Goal: Task Accomplishment & Management: Use online tool/utility

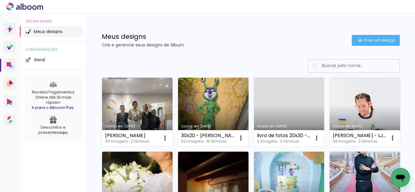
click at [223, 111] on link "Criado em [DATE]" at bounding box center [213, 112] width 71 height 69
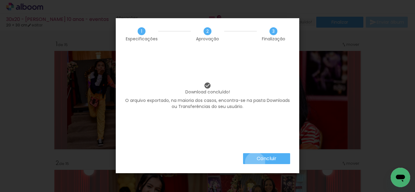
click at [255, 162] on paper-button "Concluir" at bounding box center [266, 158] width 47 height 11
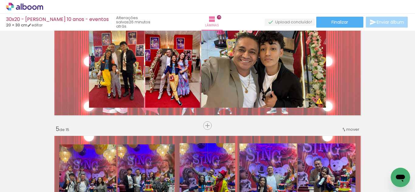
scroll to position [395, 0]
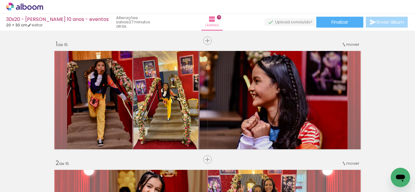
scroll to position [395, 0]
